Goal: Task Accomplishment & Management: Use online tool/utility

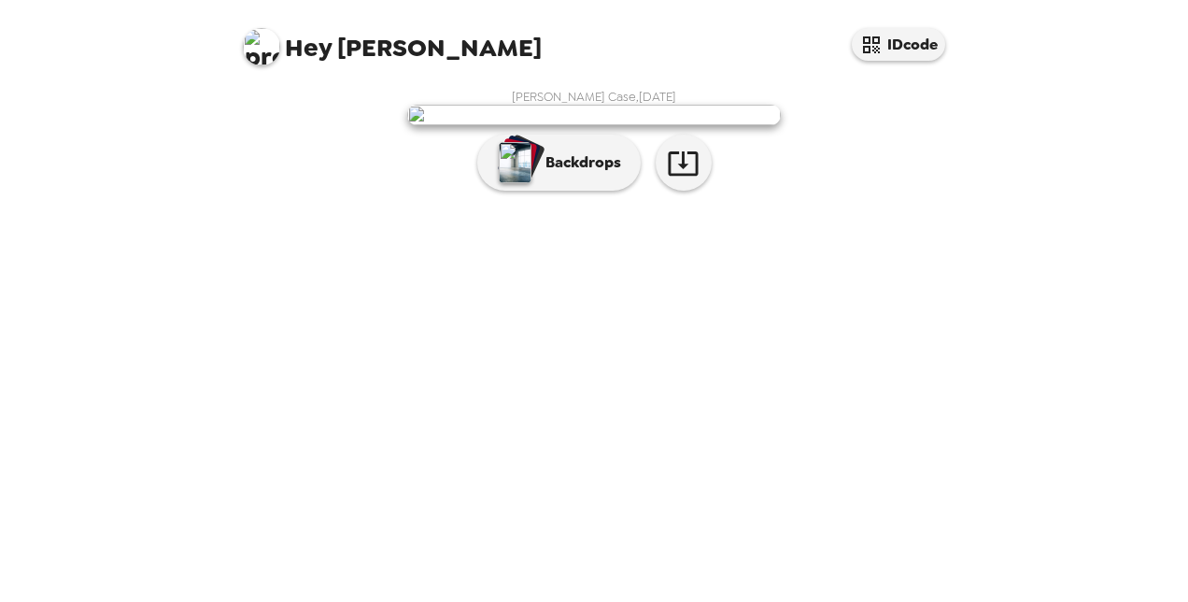
scroll to position [73, 0]
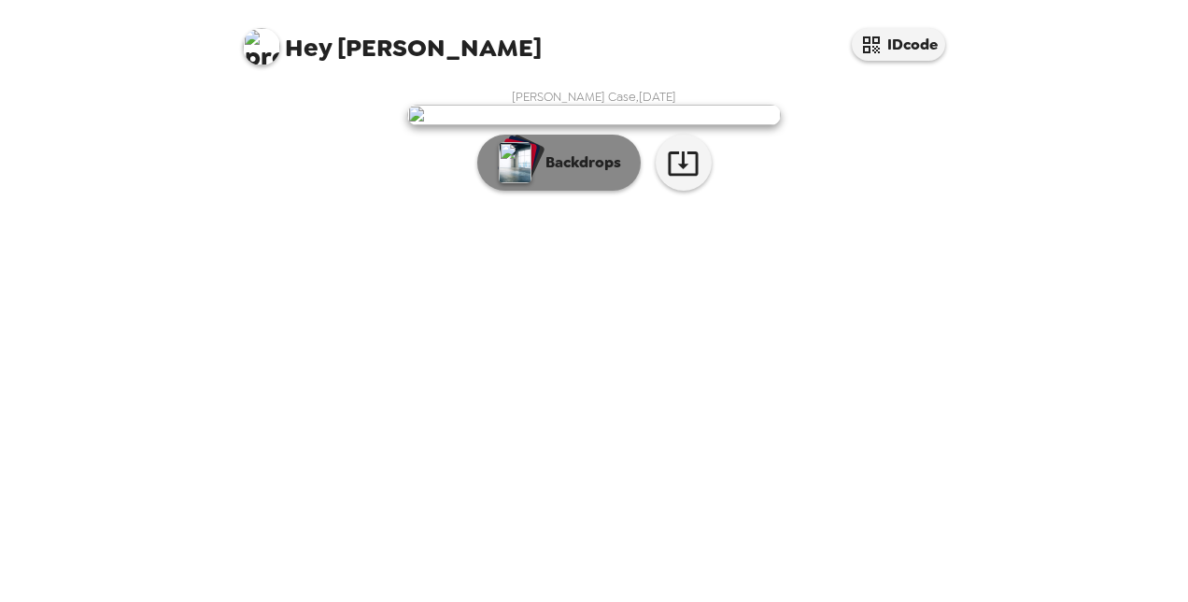
click at [592, 191] on button "Backdrops" at bounding box center [558, 163] width 163 height 56
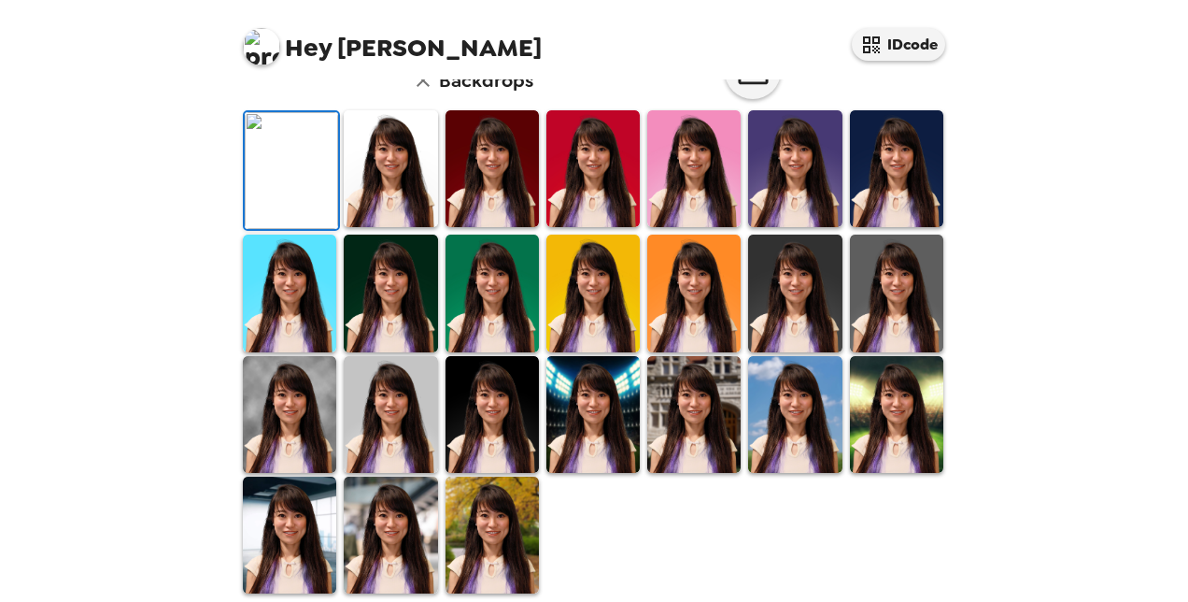
scroll to position [417, 0]
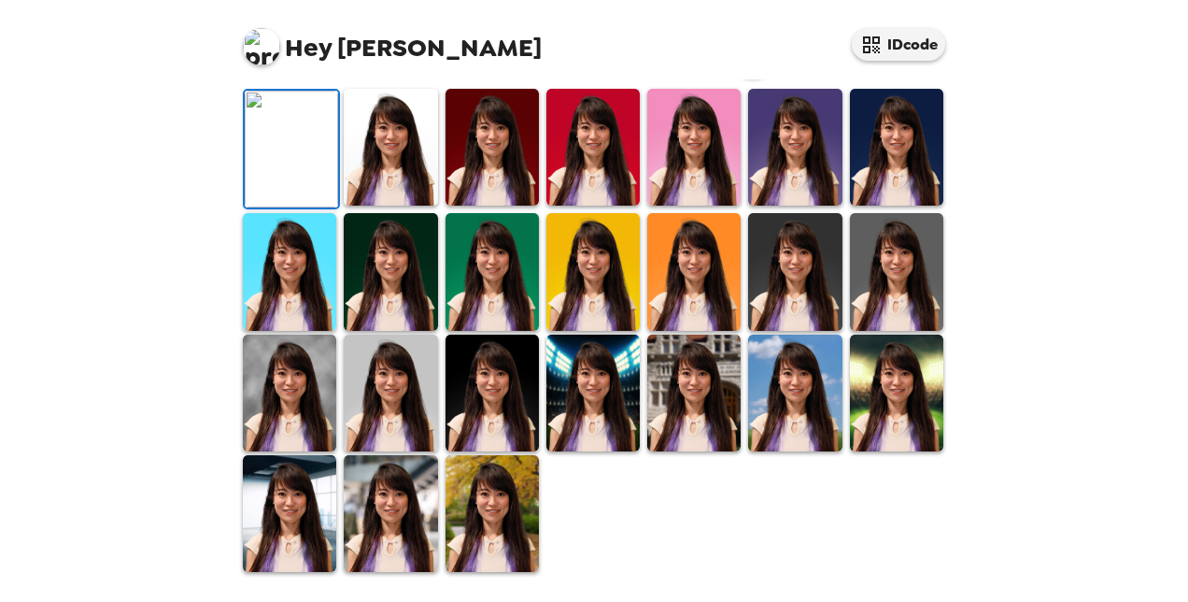
click at [776, 205] on img at bounding box center [794, 147] width 93 height 117
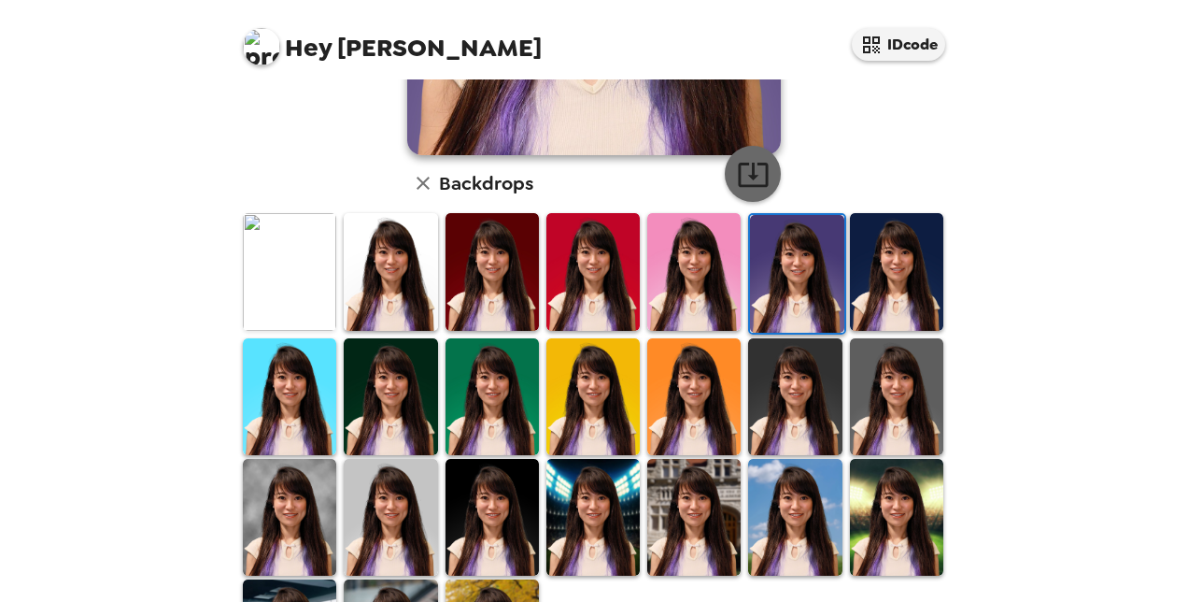
click at [750, 174] on icon "button" at bounding box center [753, 174] width 33 height 33
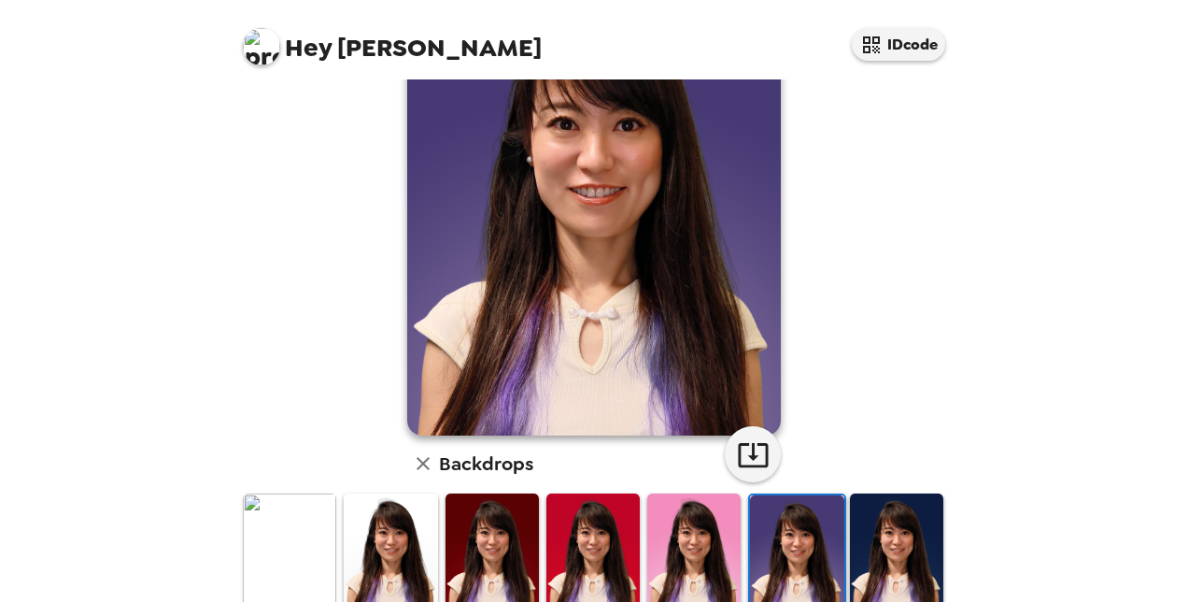
scroll to position [0, 0]
